Goal: Information Seeking & Learning: Learn about a topic

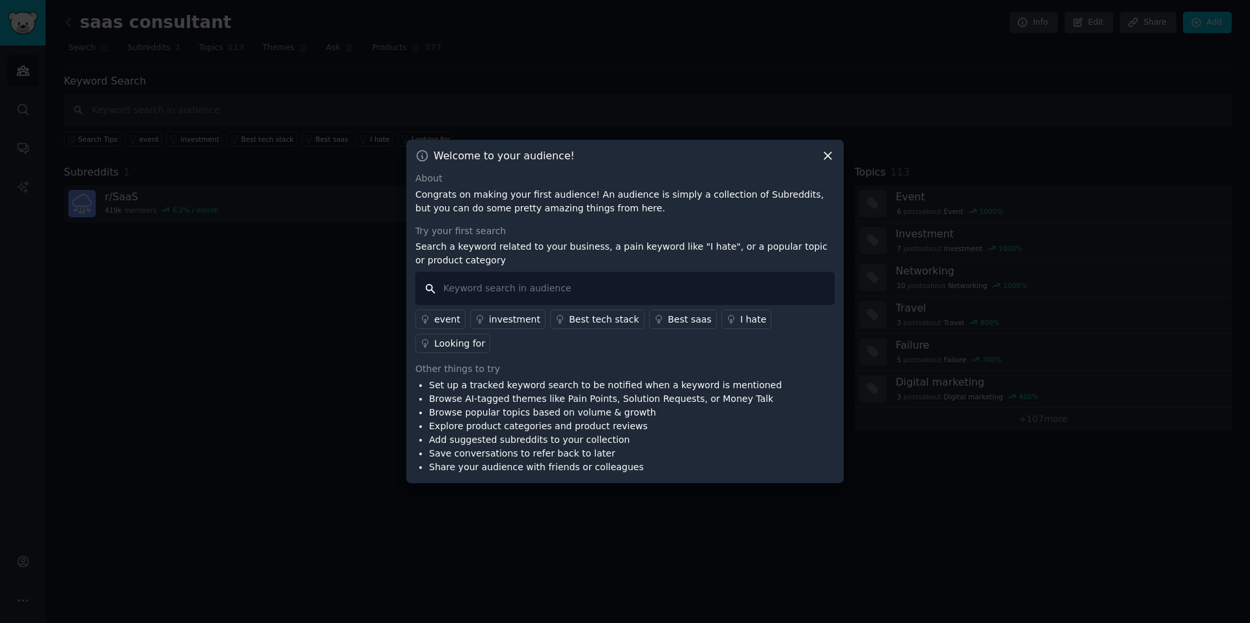
click at [532, 301] on input "text" at bounding box center [624, 288] width 419 height 33
type input "Google ads agency"
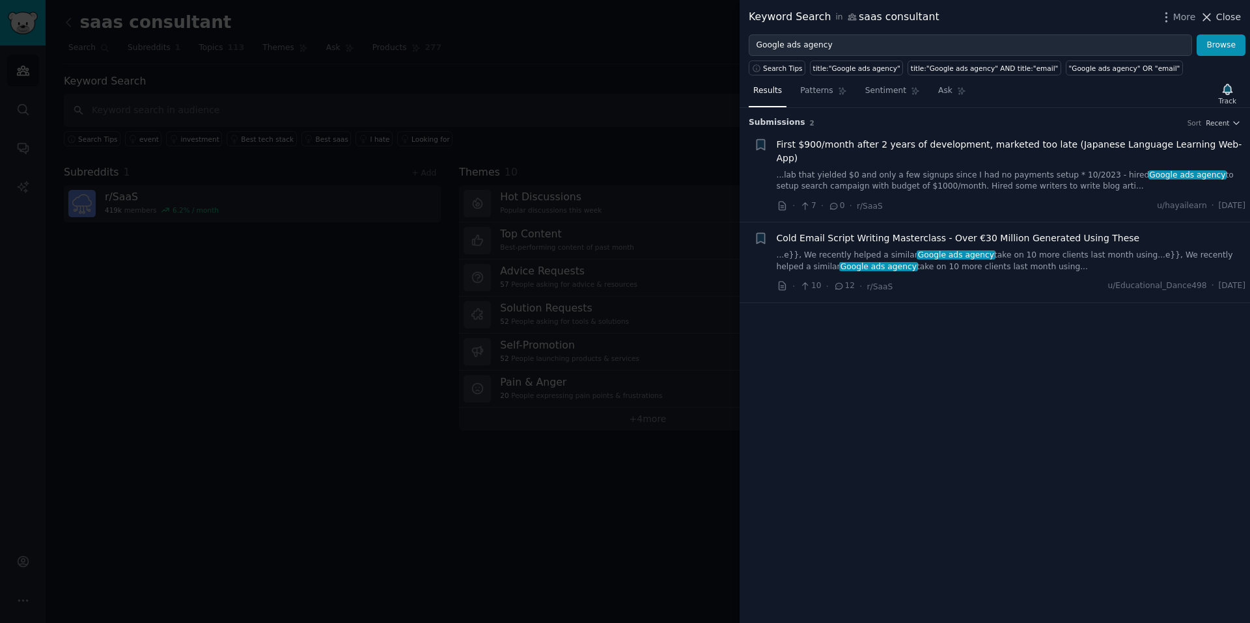
click at [1239, 14] on span "Close" at bounding box center [1228, 17] width 25 height 14
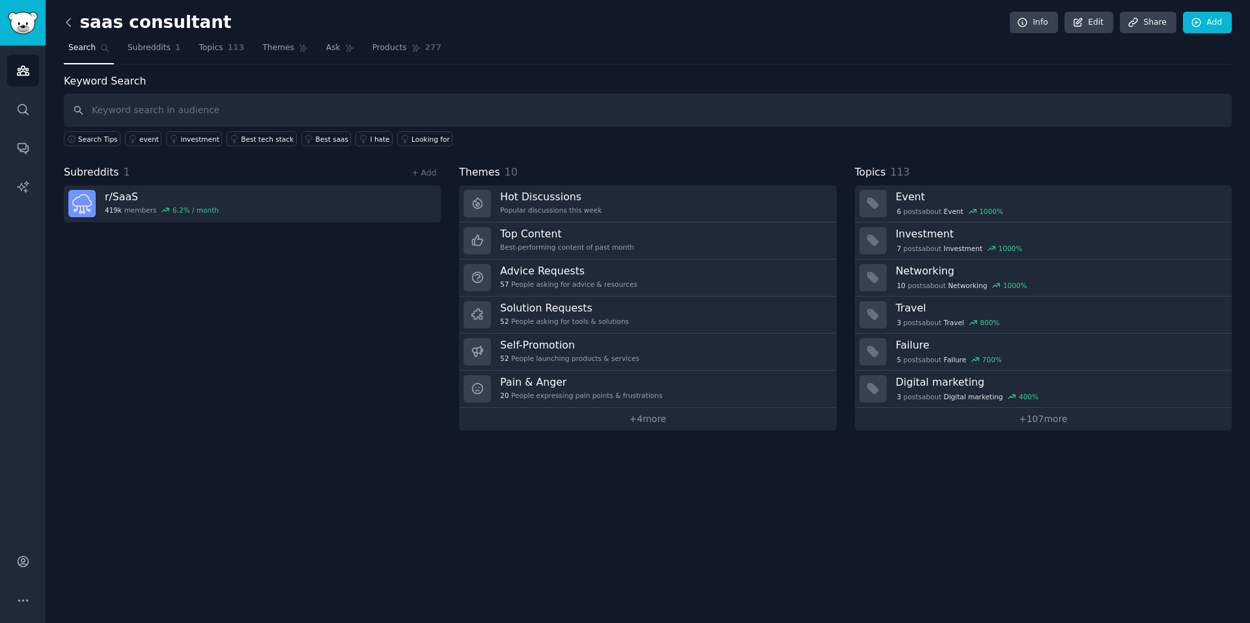
click at [66, 25] on icon at bounding box center [69, 23] width 14 height 14
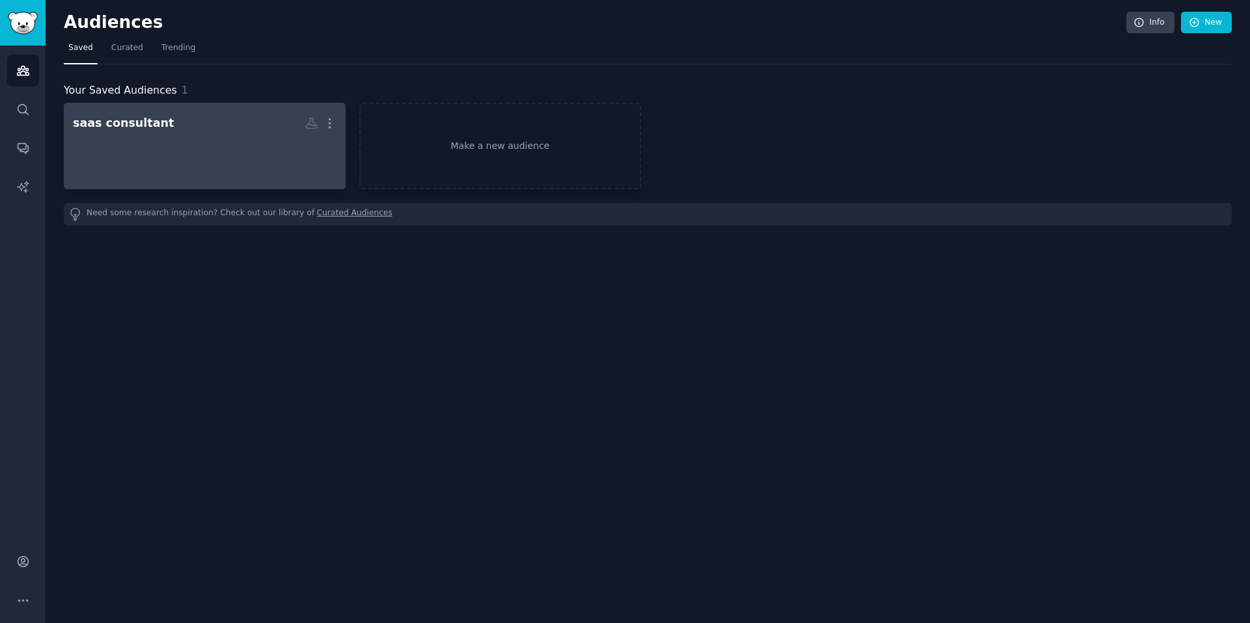
click at [171, 143] on div at bounding box center [205, 158] width 264 height 46
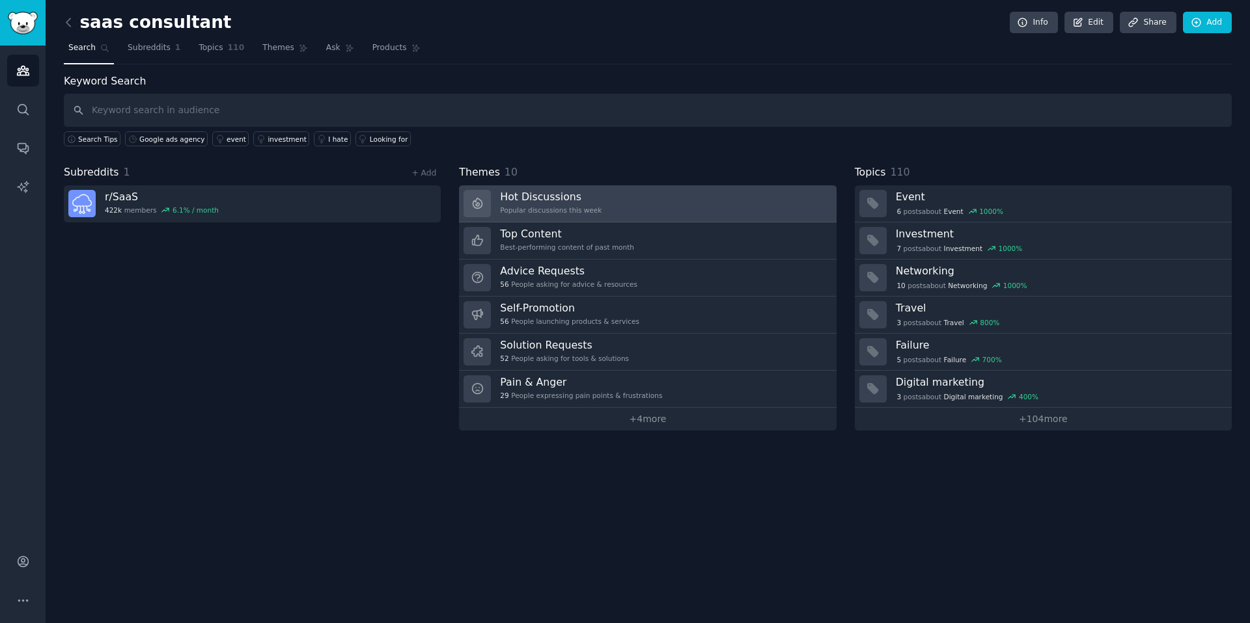
click at [535, 201] on h3 "Hot Discussions" at bounding box center [551, 197] width 102 height 14
